Goal: Use online tool/utility: Use online tool/utility

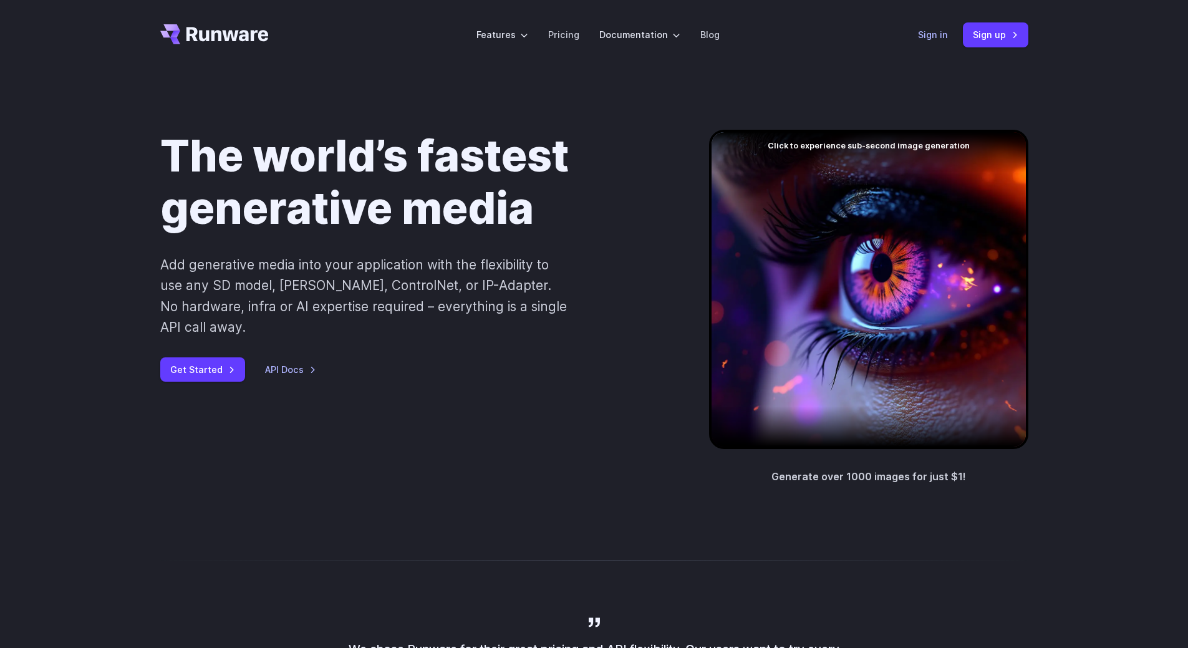
click at [941, 35] on link "Sign in" at bounding box center [933, 34] width 30 height 14
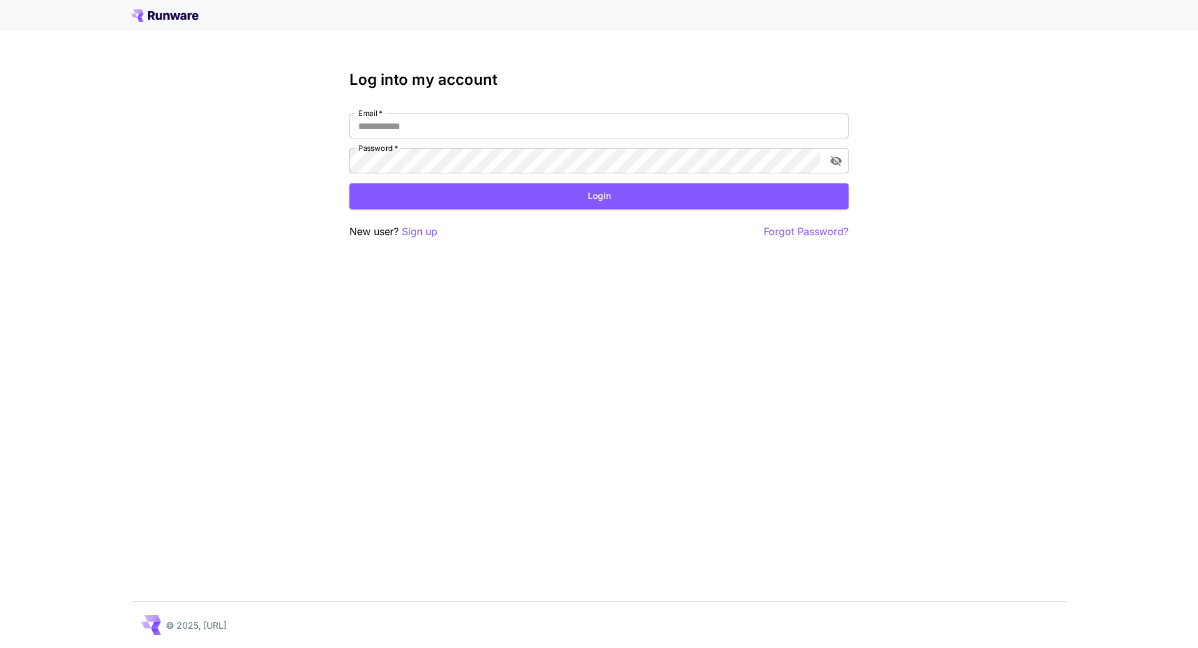
type input "**********"
click at [543, 203] on button "Login" at bounding box center [598, 196] width 499 height 26
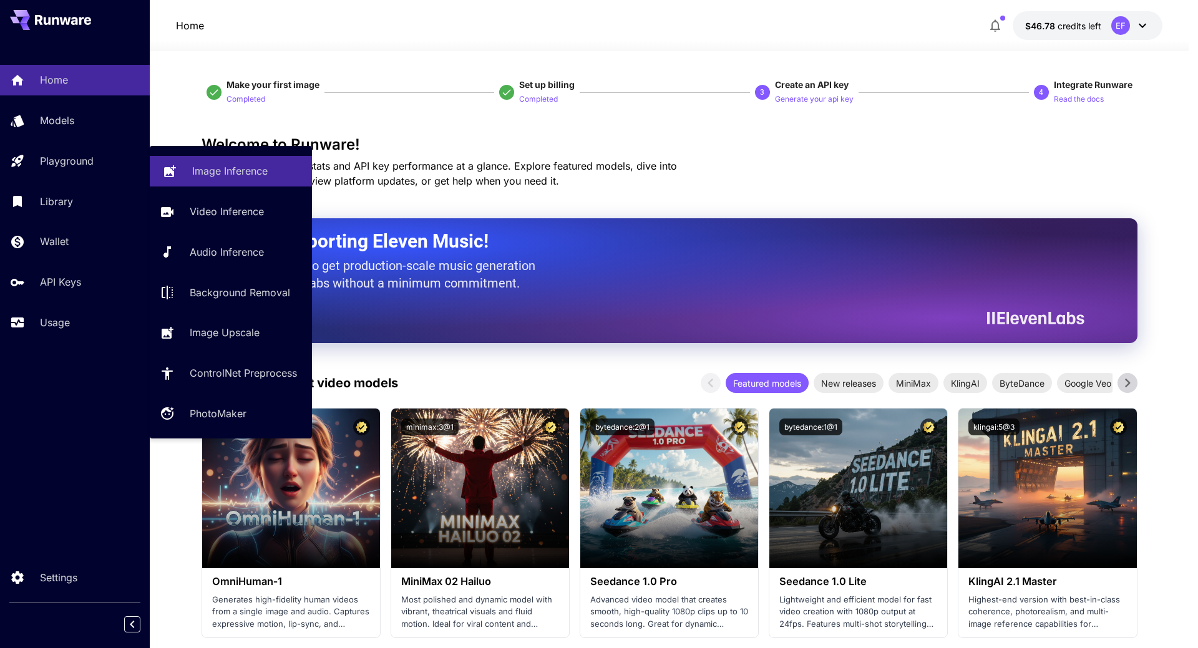
click at [260, 176] on p "Image Inference" at bounding box center [229, 170] width 75 height 15
